Goal: Task Accomplishment & Management: Use online tool/utility

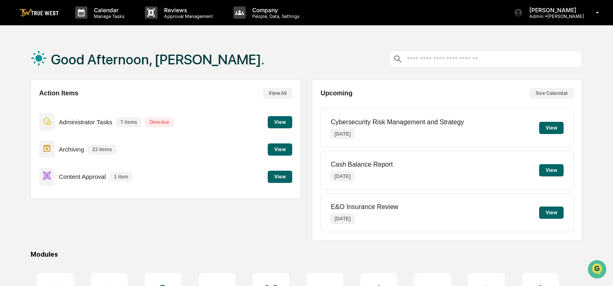
click at [277, 178] on button "View" at bounding box center [280, 177] width 24 height 12
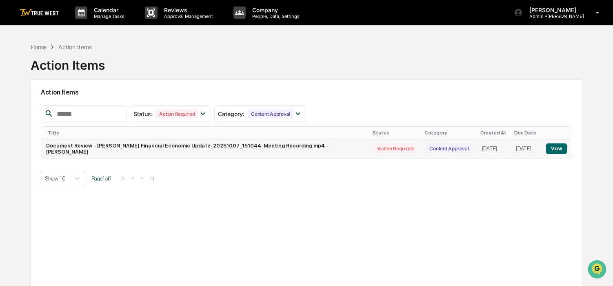
click at [548, 149] on button "View" at bounding box center [556, 149] width 21 height 11
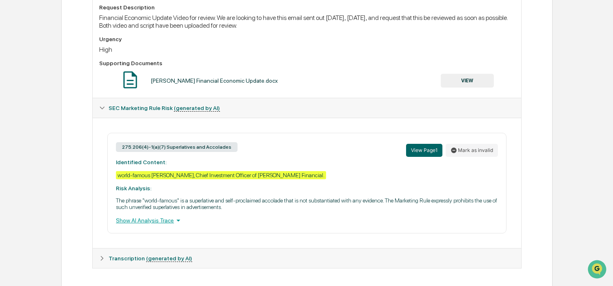
scroll to position [315, 0]
click at [153, 217] on div "Show AI Analysis Trace" at bounding box center [307, 220] width 382 height 9
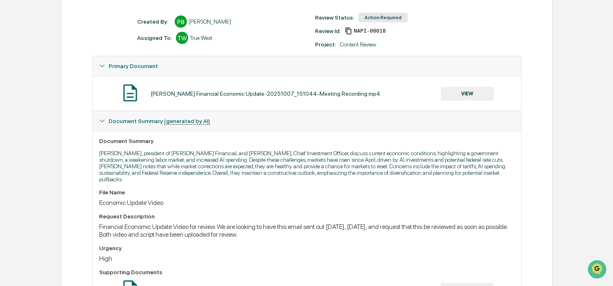
scroll to position [24, 0]
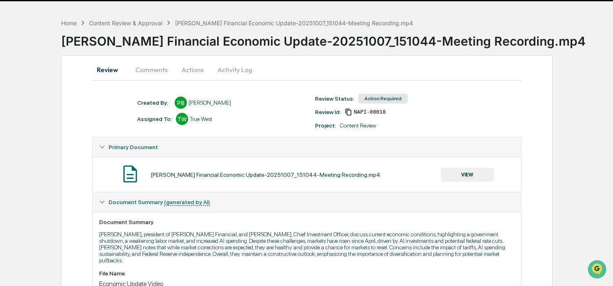
click at [467, 176] on button "VIEW" at bounding box center [467, 175] width 53 height 14
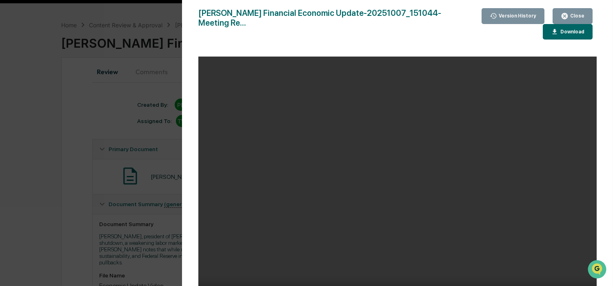
scroll to position [0, 0]
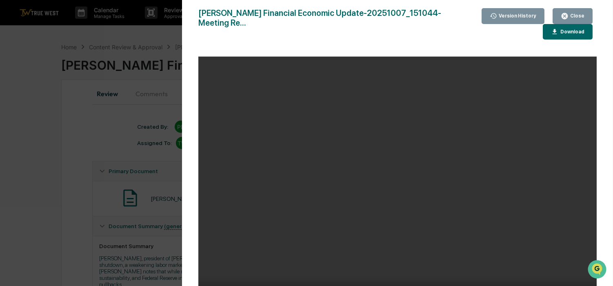
click at [563, 30] on div "Download" at bounding box center [572, 32] width 26 height 6
click at [360, 52] on div "[PERSON_NAME] Financial Economic Update-20251007_151044-Meeting Re... Close Ver…" at bounding box center [397, 151] width 398 height 286
click at [569, 12] on icon "button" at bounding box center [565, 16] width 8 height 8
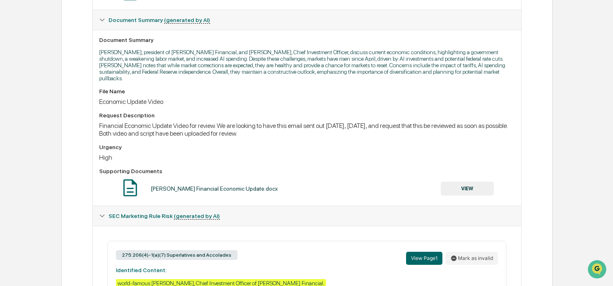
scroll to position [326, 0]
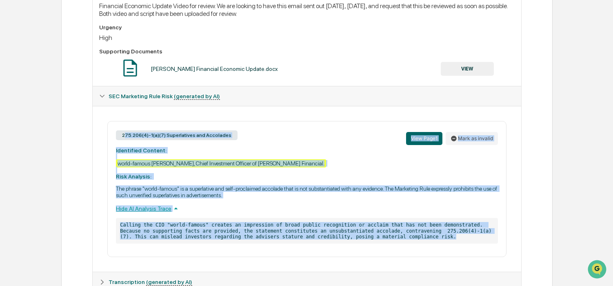
drag, startPoint x: 123, startPoint y: 131, endPoint x: 401, endPoint y: 254, distance: 303.3
click at [401, 254] on div "275.206(4)-1(a)(7) Superlatives and Accolades View Page 1 Mark as invalid Ident…" at bounding box center [306, 189] width 399 height 136
copy div "275.206(4)-1(a)(7) Superlatives and Accolades View Page 1 Mark as invalid Ident…"
click at [313, 134] on div "275.206(4)-1(a)(7) Superlatives and Accolades View Page 1 Mark as invalid" at bounding box center [307, 139] width 382 height 18
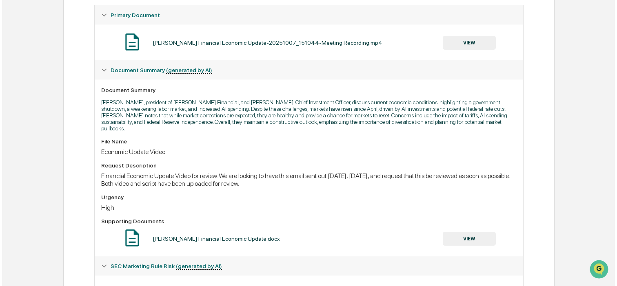
scroll to position [0, 0]
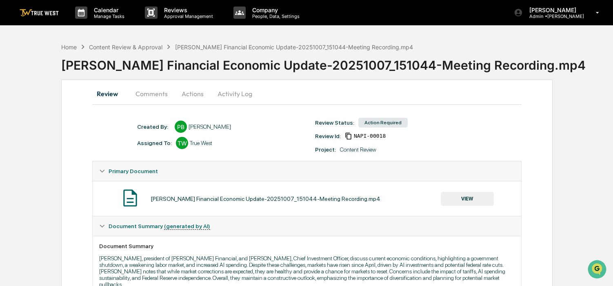
click at [189, 92] on button "Actions" at bounding box center [192, 94] width 37 height 20
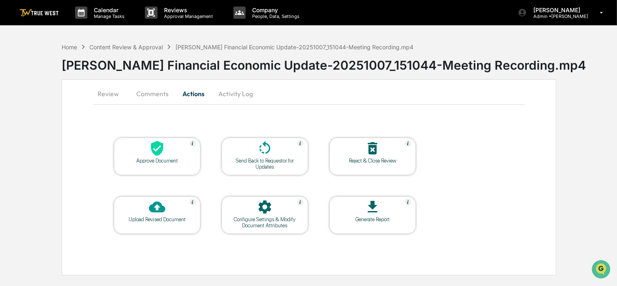
click at [160, 156] on div at bounding box center [157, 149] width 82 height 18
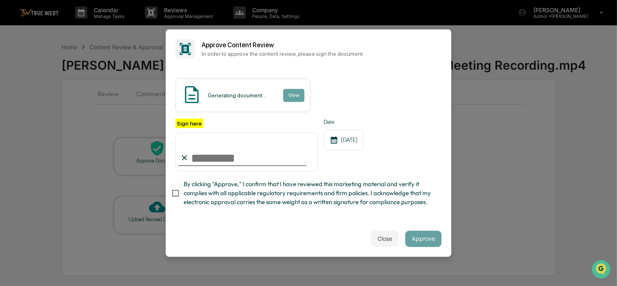
click at [234, 160] on input "Sign here" at bounding box center [246, 152] width 142 height 39
type input "**********"
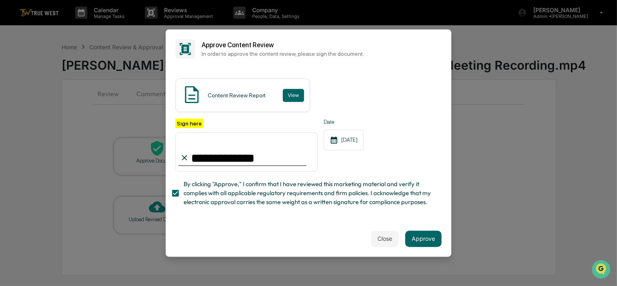
scroll to position [13, 0]
click at [419, 240] on button "Approve" at bounding box center [423, 239] width 36 height 16
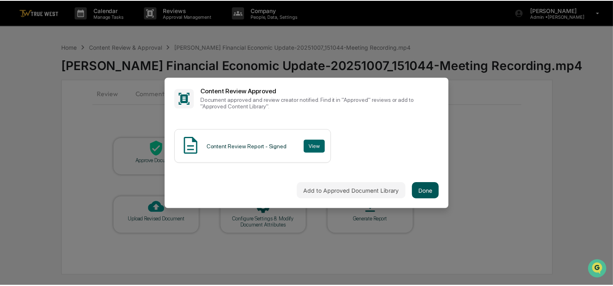
scroll to position [0, 0]
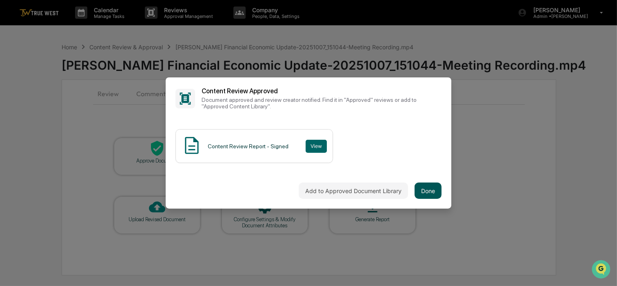
click at [424, 188] on button "Done" at bounding box center [428, 191] width 27 height 16
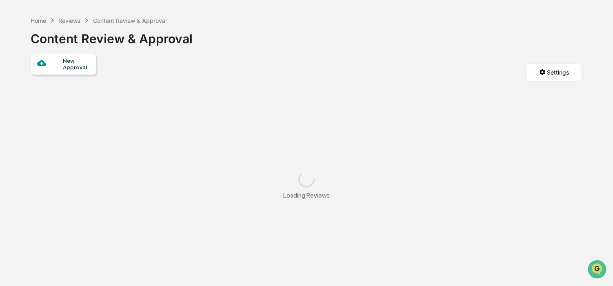
scroll to position [38, 0]
